Goal: Check status: Check status

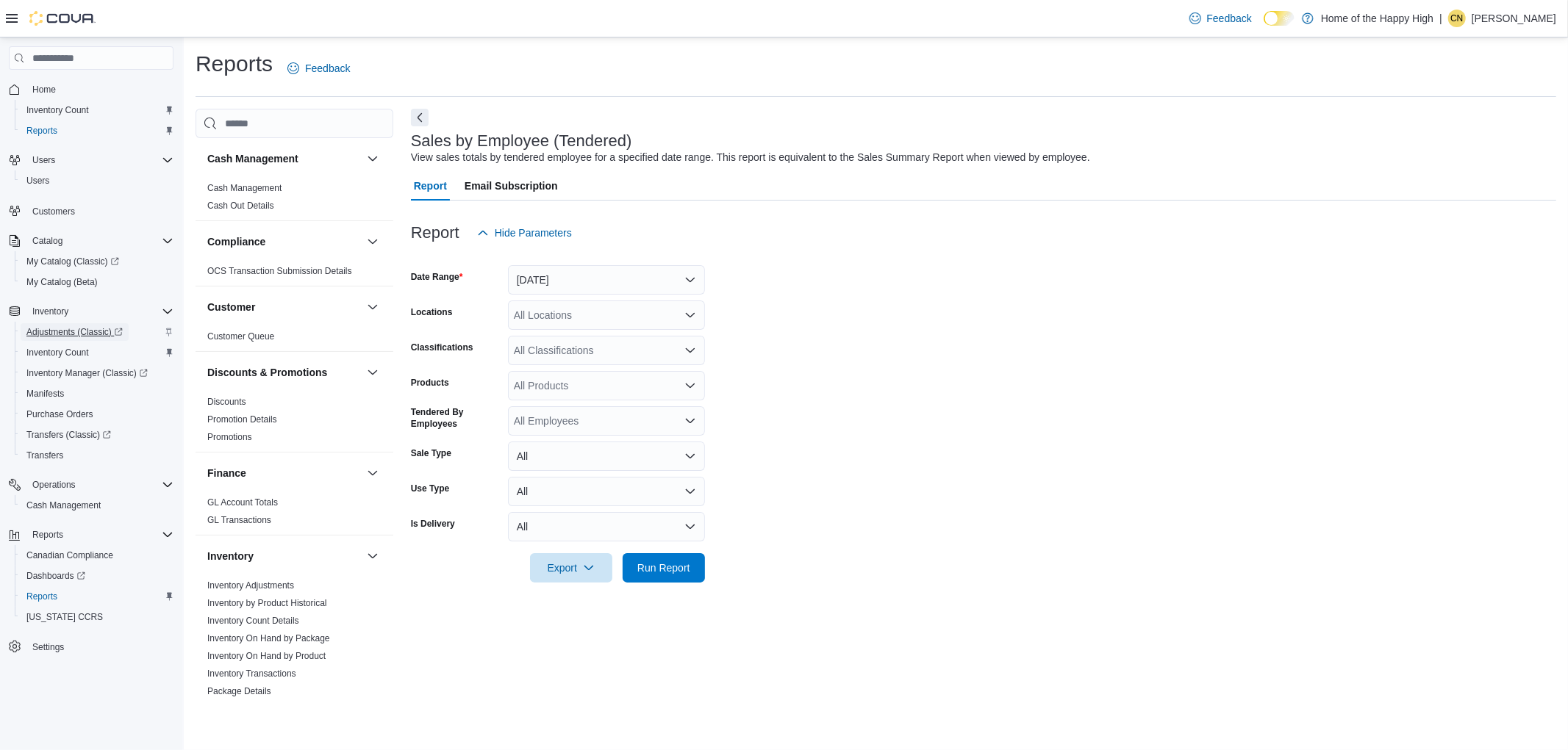
click at [97, 328] on span "Adjustments (Classic)" at bounding box center [74, 332] width 96 height 12
click at [71, 354] on span "Inventory Count" at bounding box center [58, 353] width 63 height 12
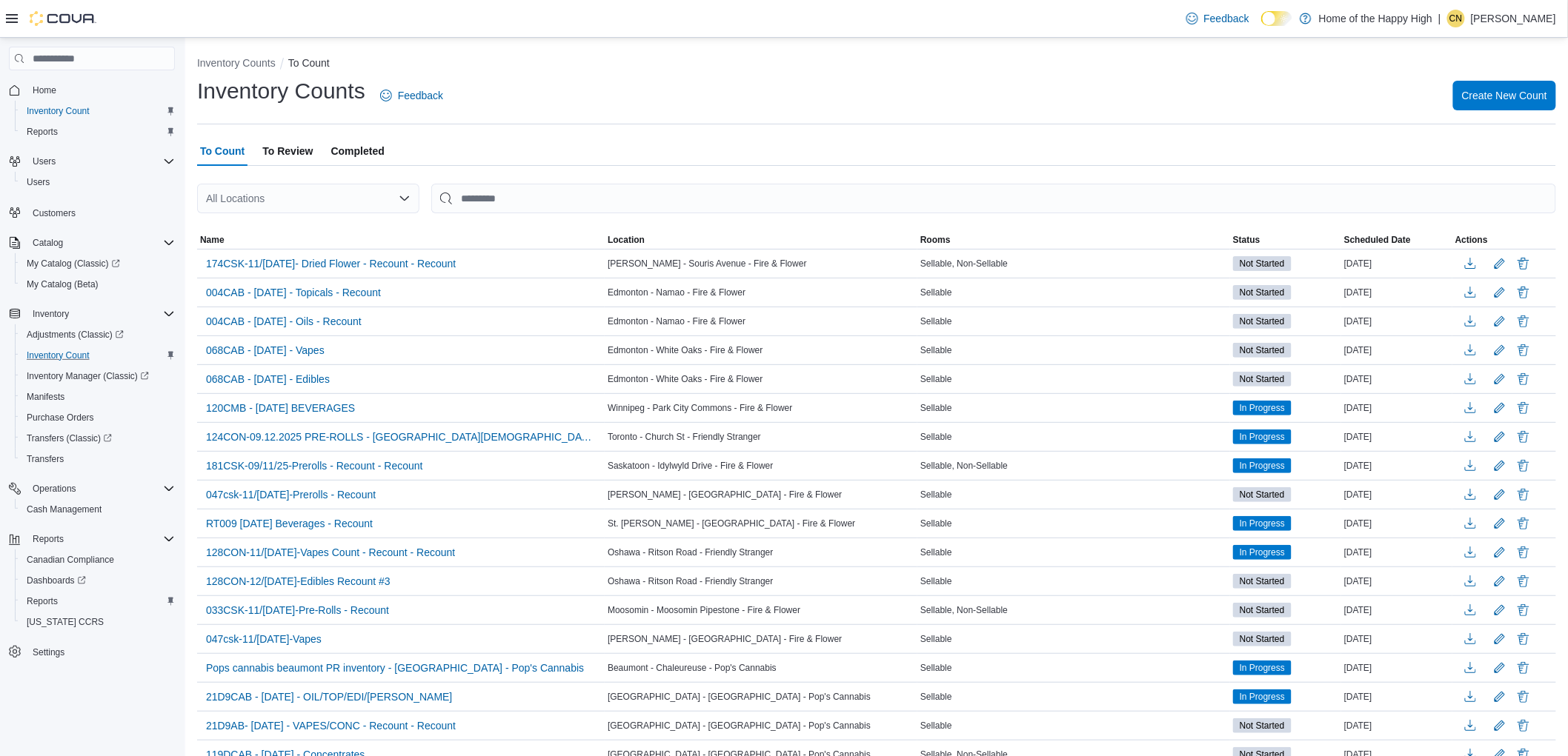
click at [366, 150] on span "Completed" at bounding box center [358, 151] width 54 height 29
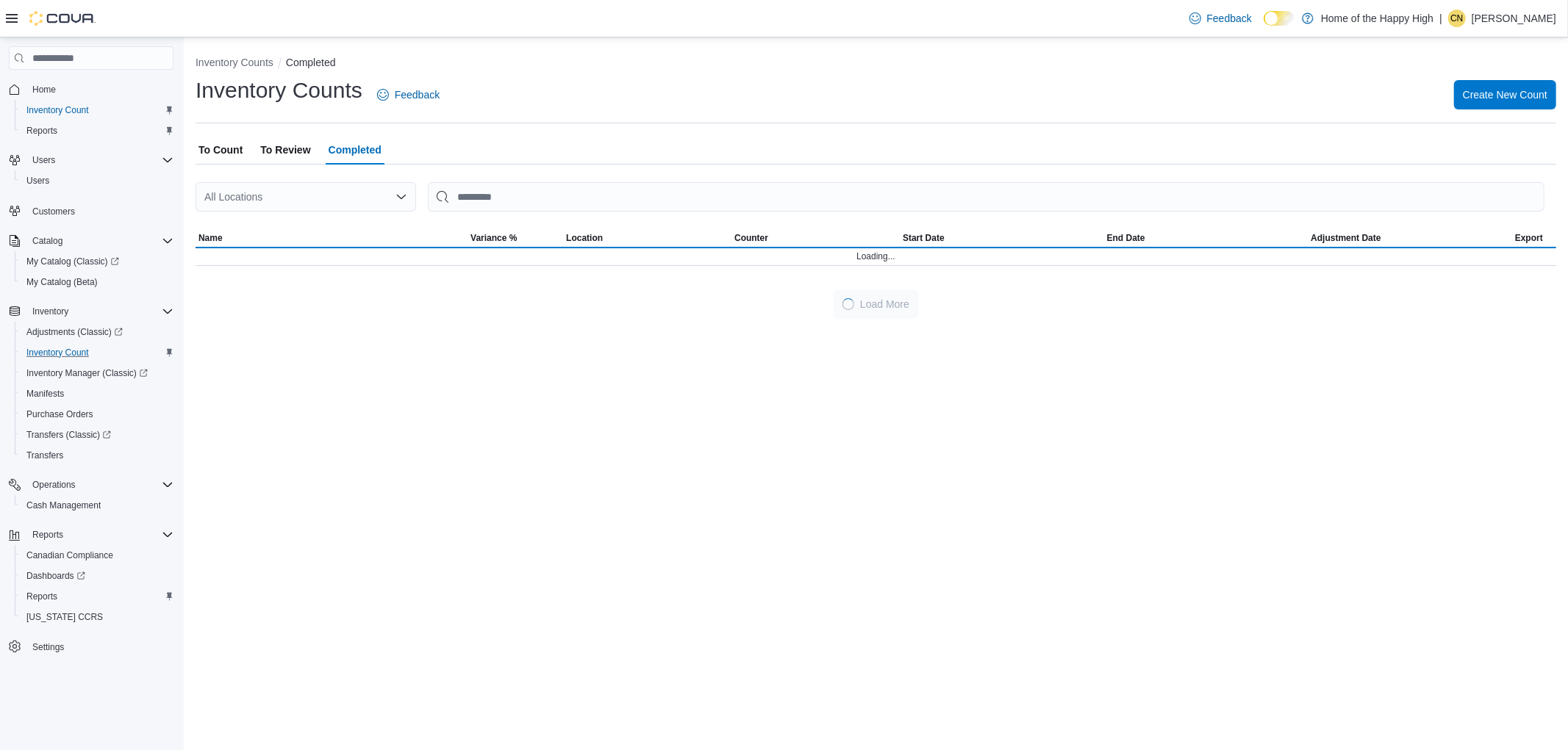
click at [288, 189] on div "All Locations" at bounding box center [306, 197] width 221 height 29
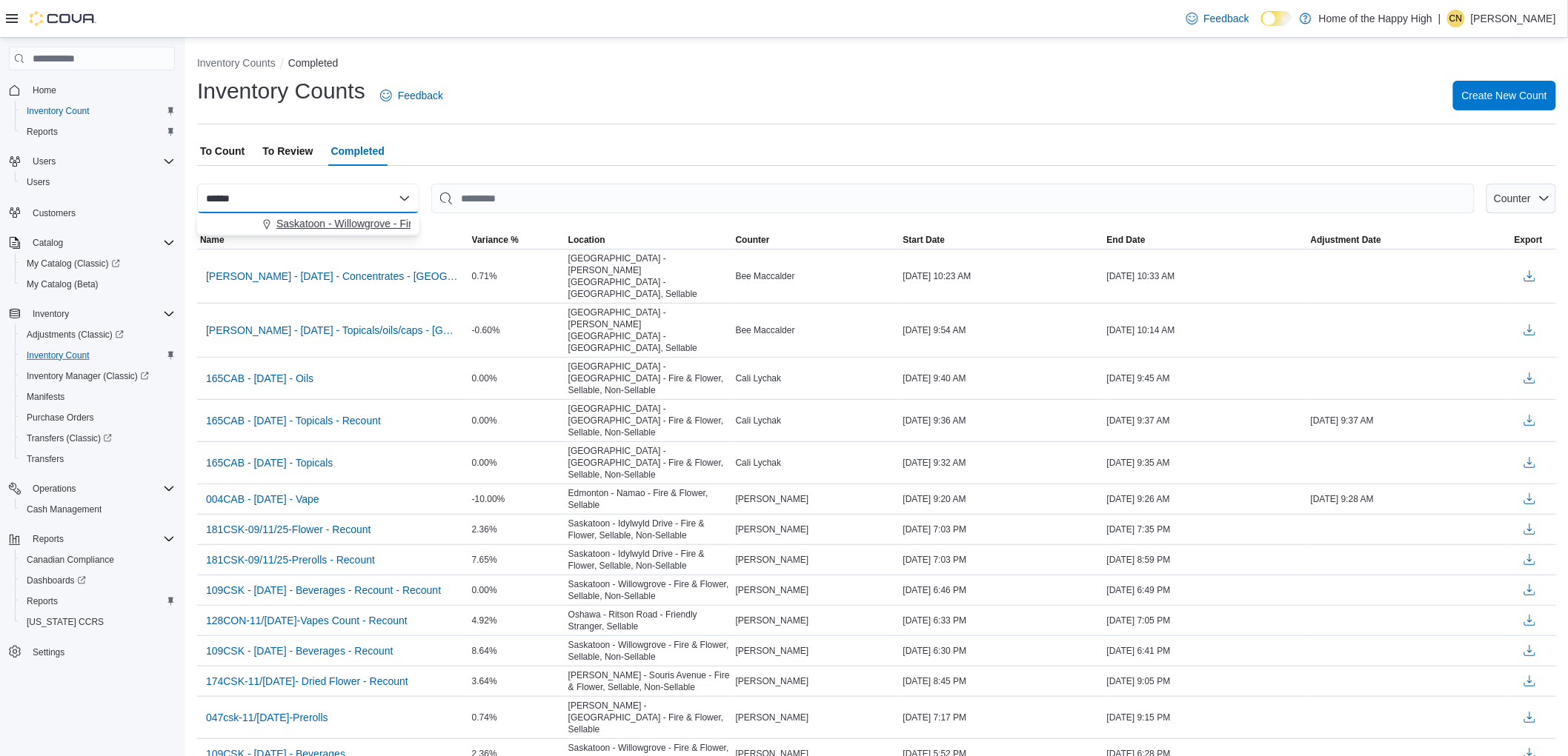
type input "******"
click at [322, 230] on span "Saskatoon - Willowgrove - Fire & Flower" at bounding box center [369, 223] width 185 height 15
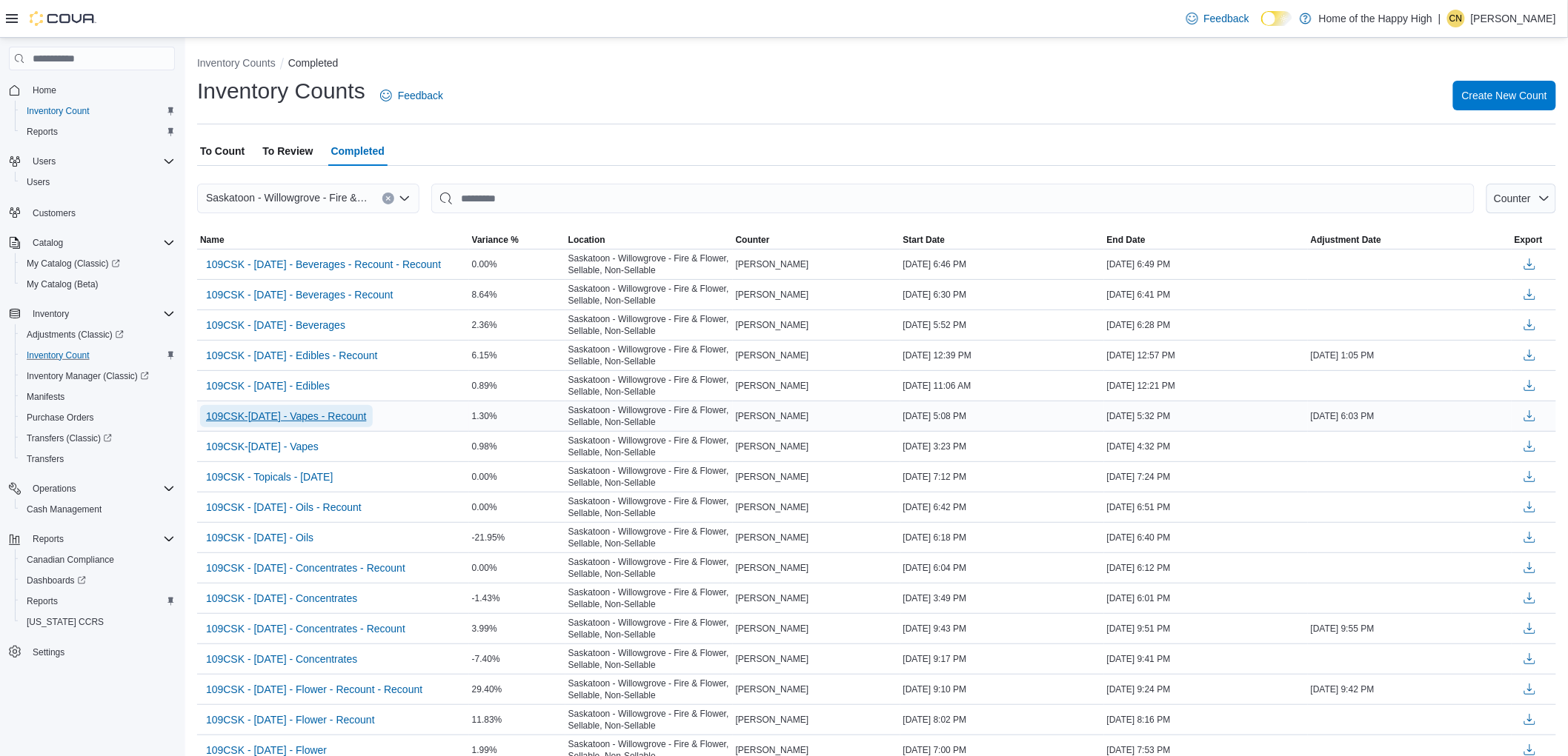
click at [321, 424] on span "109CSK-[DATE] - Vapes - Recount" at bounding box center [287, 416] width 161 height 15
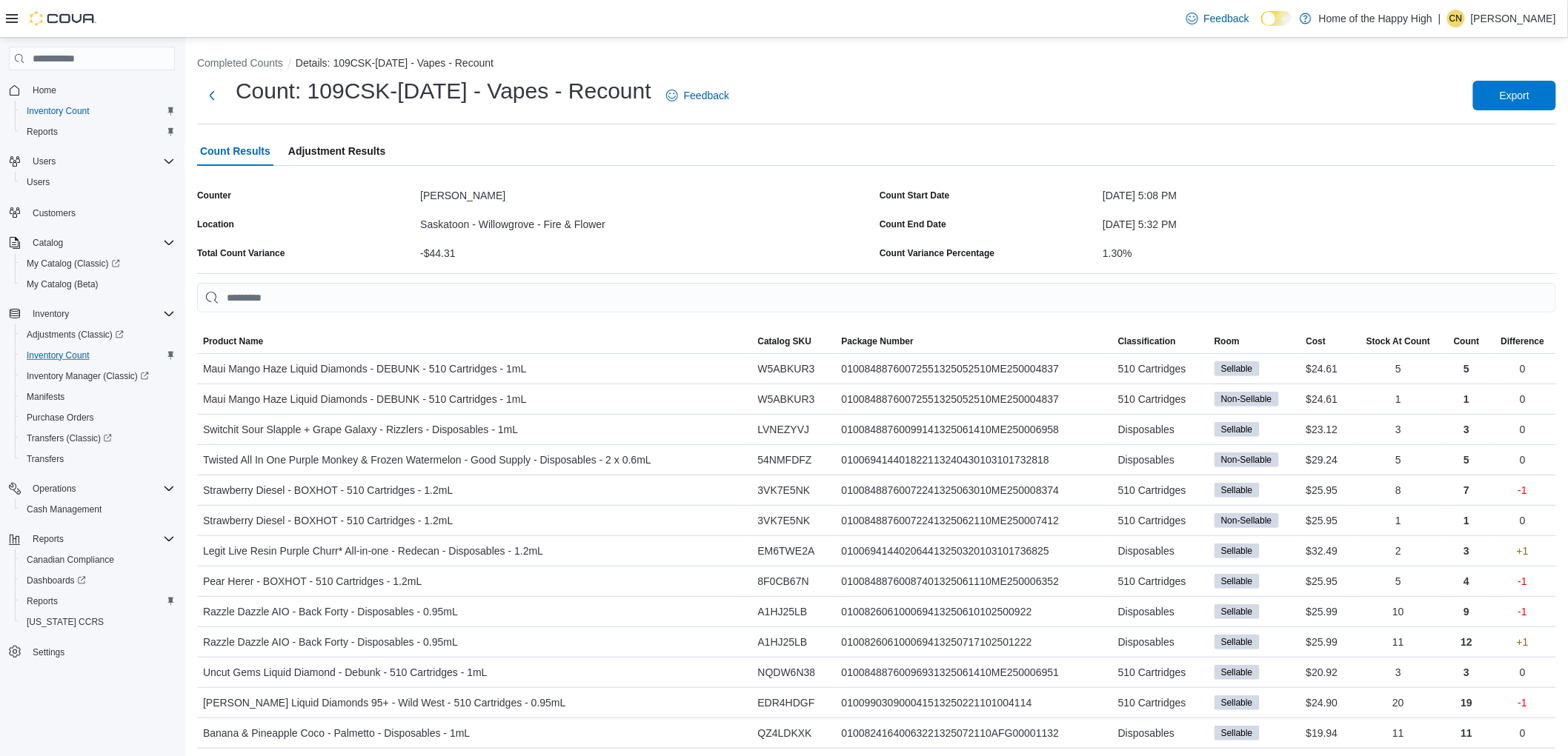
drag, startPoint x: 929, startPoint y: 78, endPoint x: 943, endPoint y: 54, distance: 27.8
click at [929, 78] on div "Count: 109CSK-[DATE] - Vapes - Recount Feedback Export" at bounding box center [877, 95] width 1359 height 38
